Goal: Information Seeking & Learning: Find specific fact

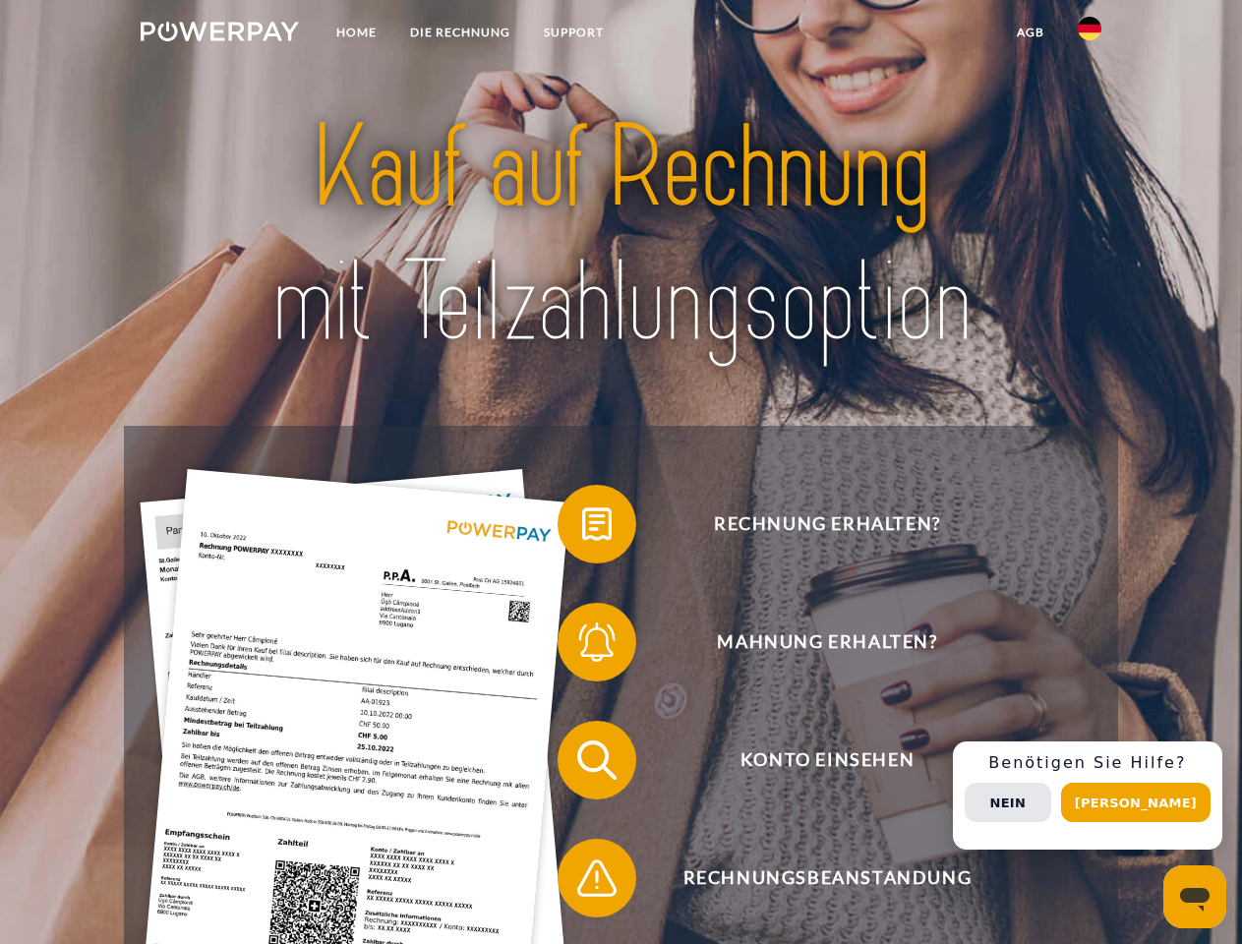
click at [219, 34] on img at bounding box center [220, 32] width 158 height 20
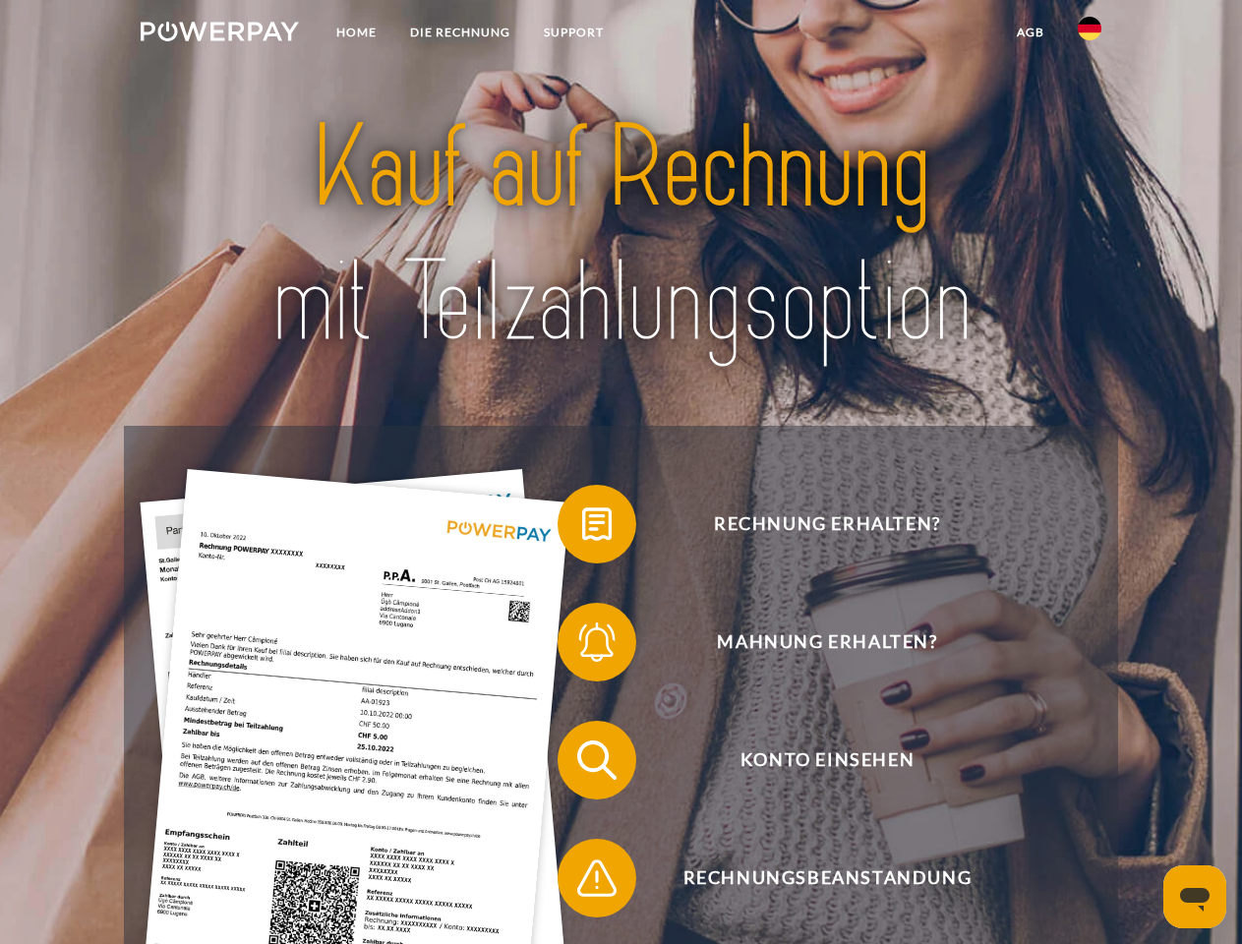
click at [1089, 34] on img at bounding box center [1090, 29] width 24 height 24
click at [1029, 32] on link "agb" at bounding box center [1030, 32] width 61 height 35
click at [582, 528] on span at bounding box center [567, 524] width 98 height 98
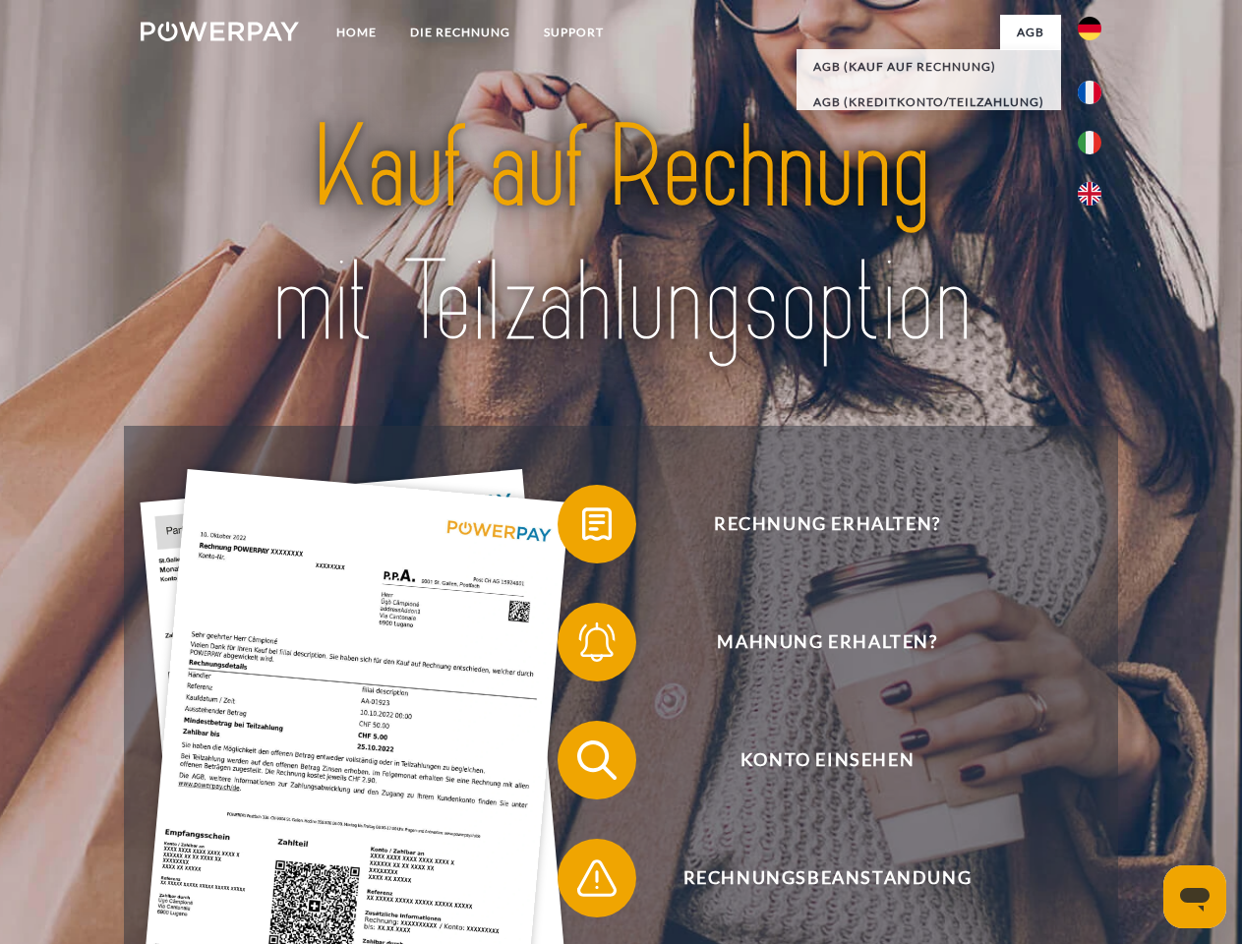
click at [582, 646] on div "Rechnung erhalten? Mahnung erhalten? Konto einsehen" at bounding box center [620, 819] width 993 height 787
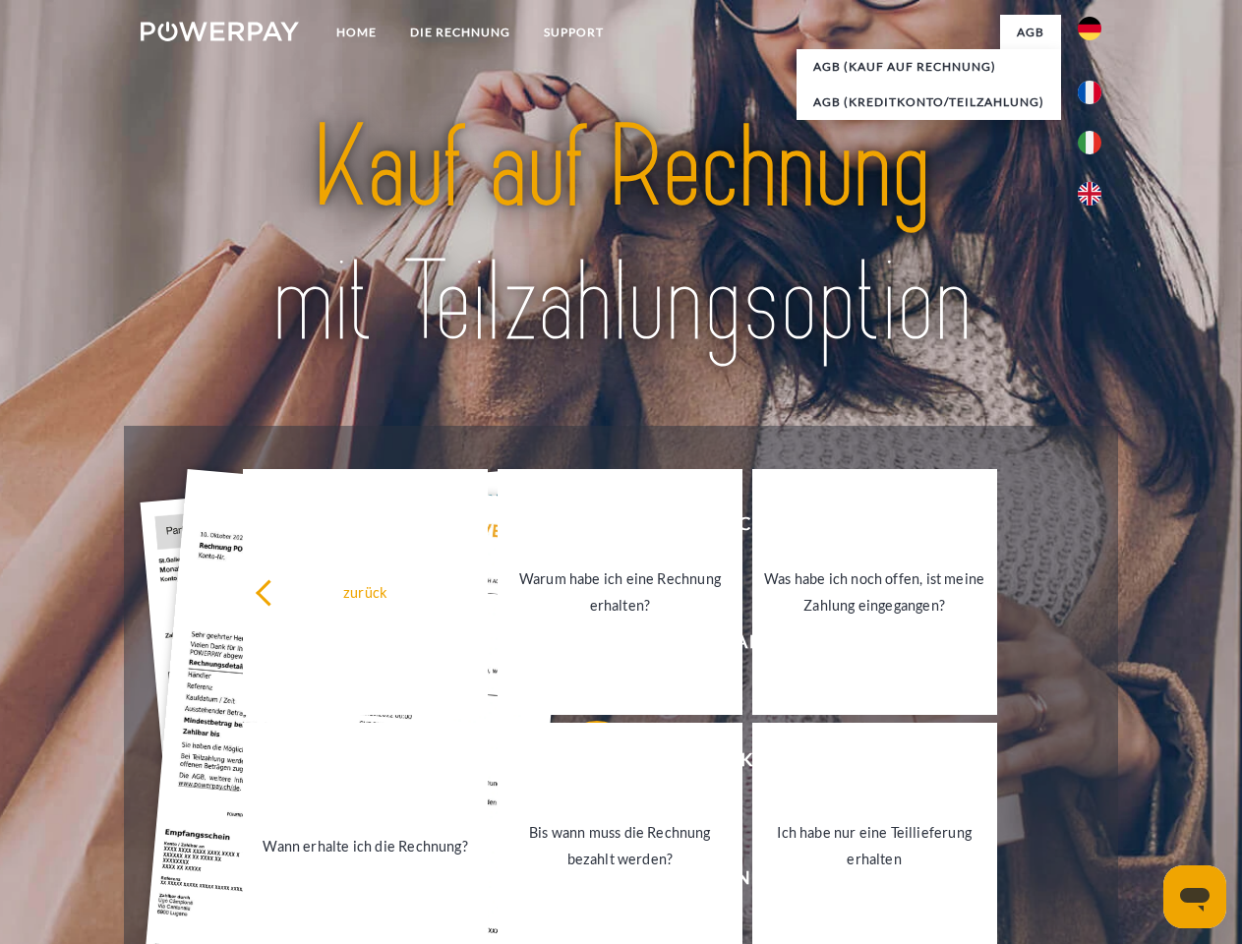
click at [582, 764] on link "Bis wann muss die Rechnung bezahlt werden?" at bounding box center [620, 846] width 245 height 246
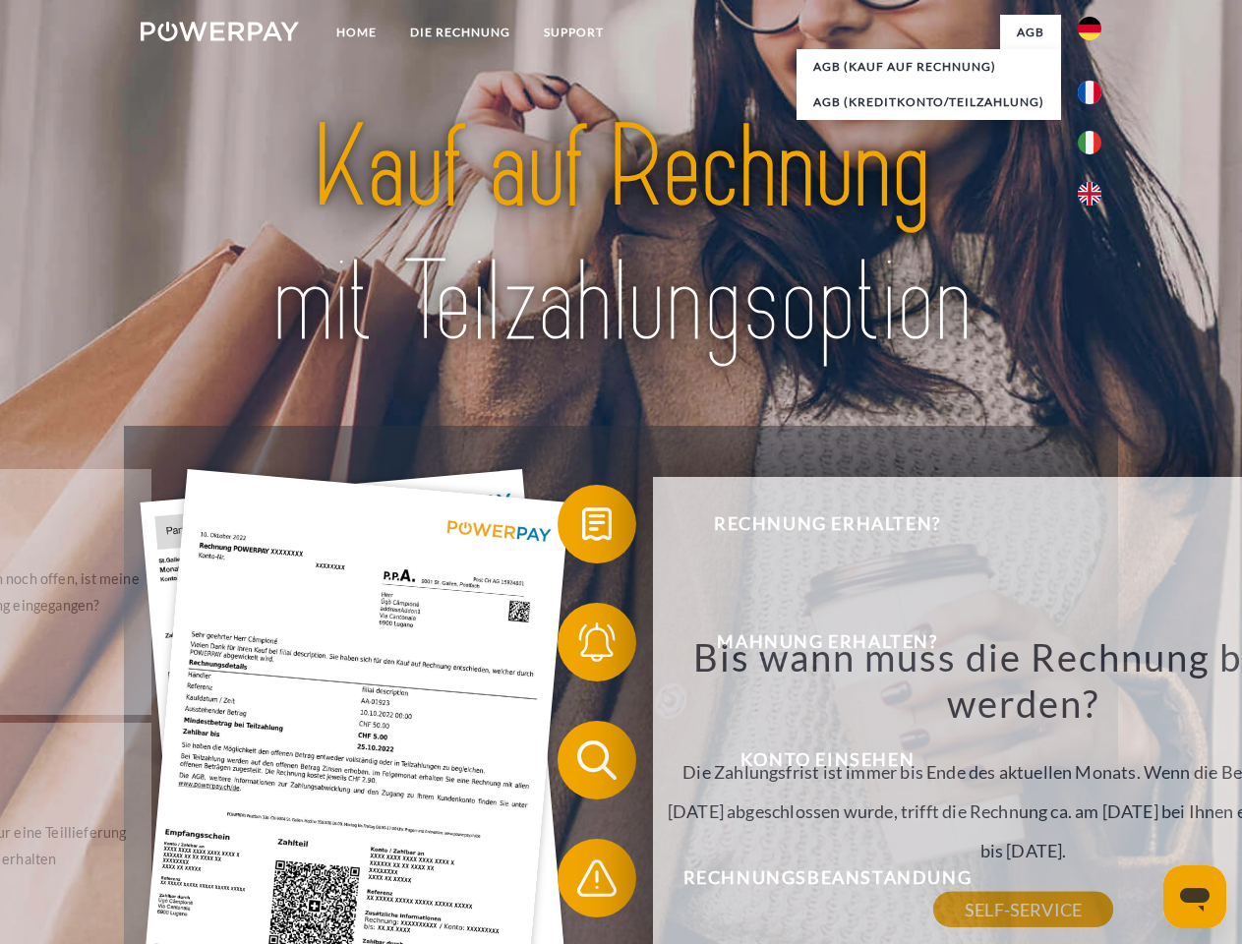
click at [582, 882] on span at bounding box center [567, 878] width 98 height 98
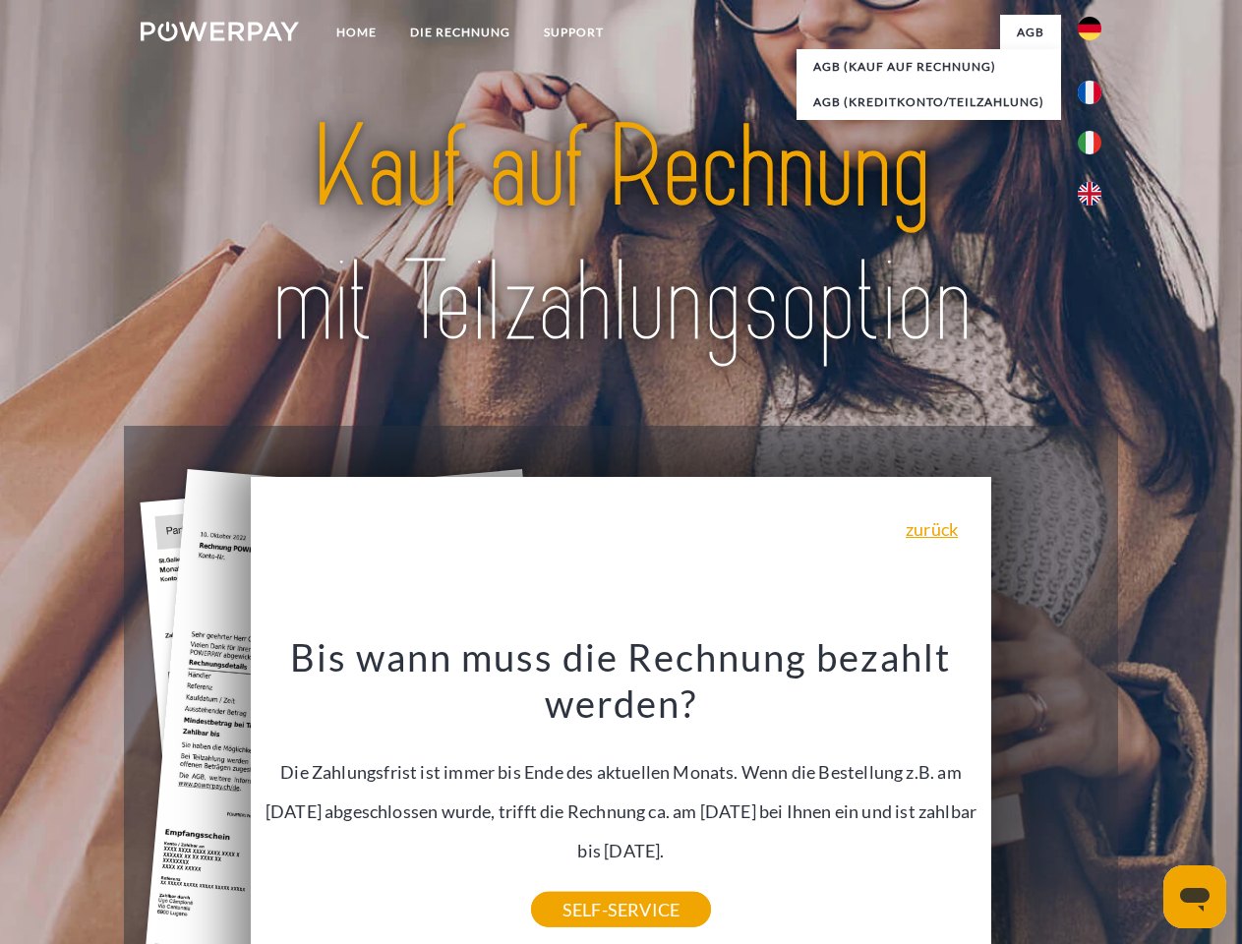
click at [1094, 795] on div "Rechnung erhalten? Mahnung erhalten? Konto einsehen" at bounding box center [620, 819] width 993 height 787
click at [1046, 799] on span "Konto einsehen" at bounding box center [827, 760] width 482 height 79
click at [1143, 802] on header "Home DIE RECHNUNG SUPPORT" at bounding box center [621, 679] width 1242 height 1358
